Goal: Check status: Check status

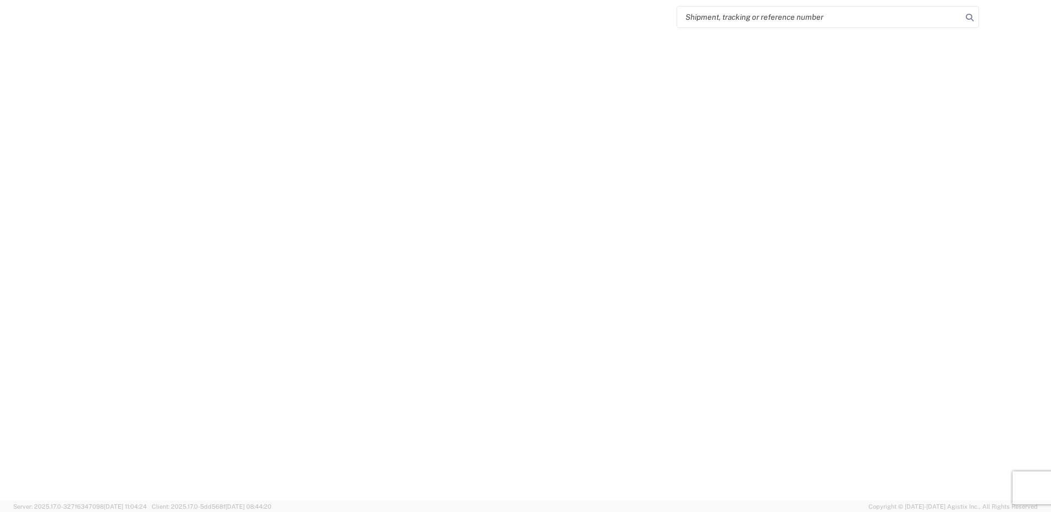
select select "FULL"
select select "LBS"
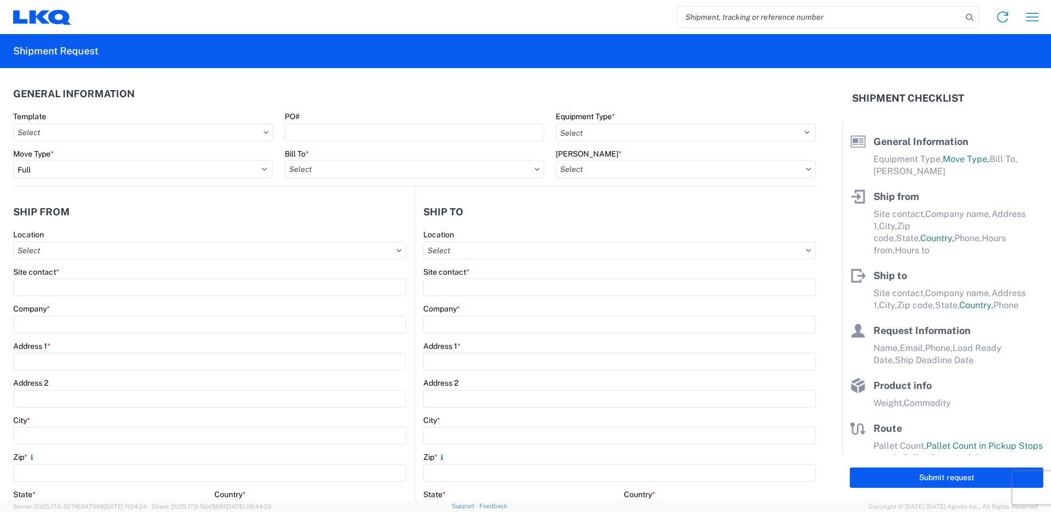
click at [744, 15] on input "search" at bounding box center [819, 17] width 285 height 21
paste input "56542117"
type input "56542117"
click at [967, 20] on icon at bounding box center [969, 17] width 15 height 15
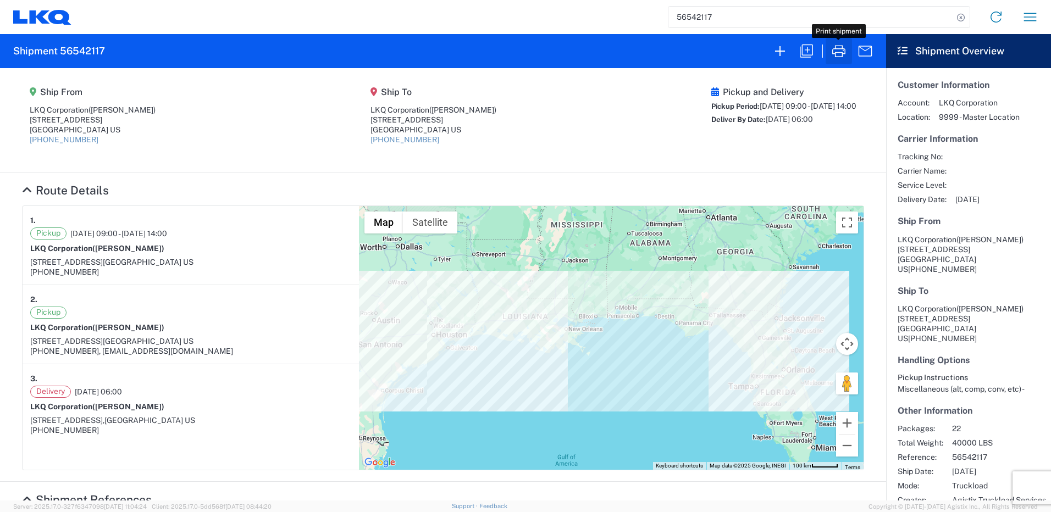
click at [839, 53] on icon "button" at bounding box center [838, 51] width 13 height 12
